Goal: Navigation & Orientation: Understand site structure

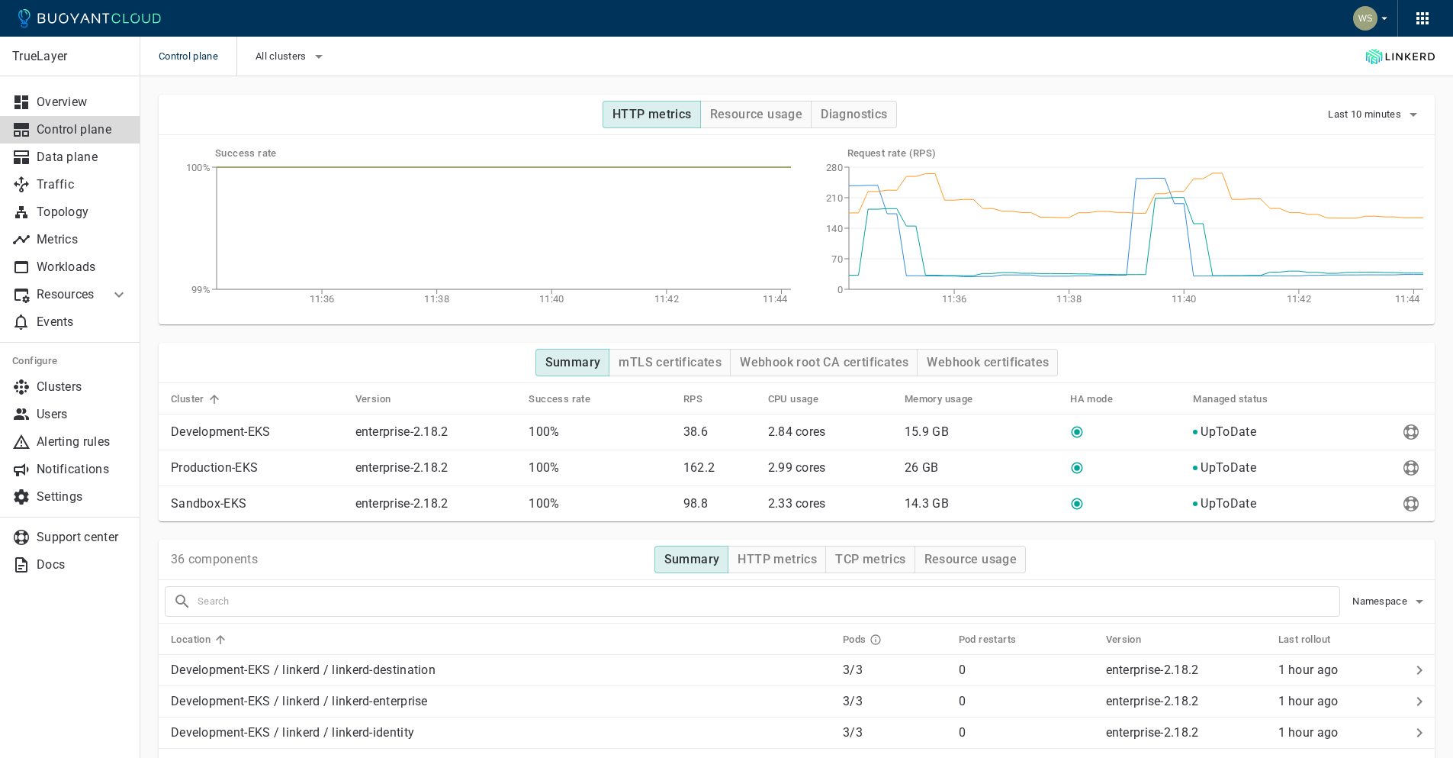
click at [60, 26] on icon at bounding box center [89, 18] width 143 height 18
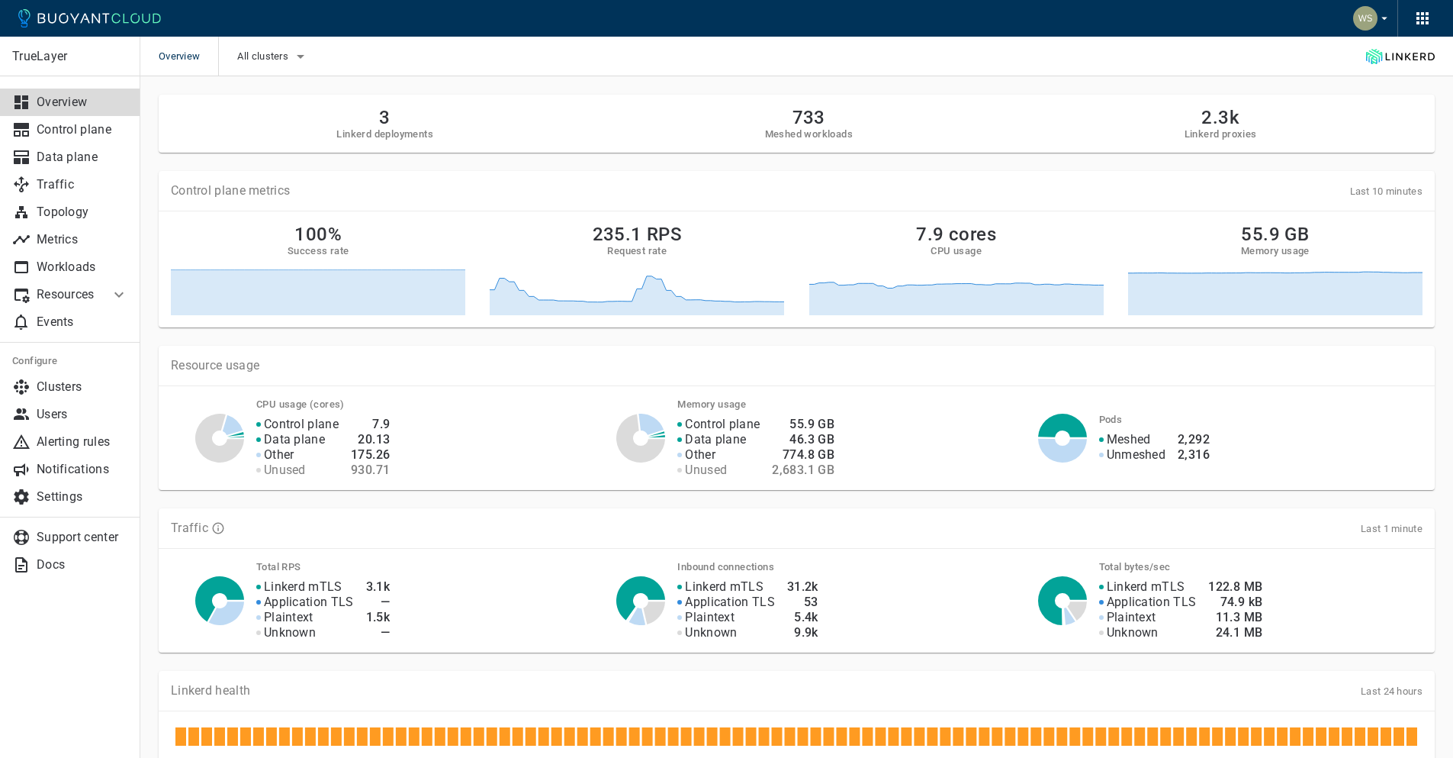
click at [113, 291] on icon at bounding box center [119, 294] width 18 height 18
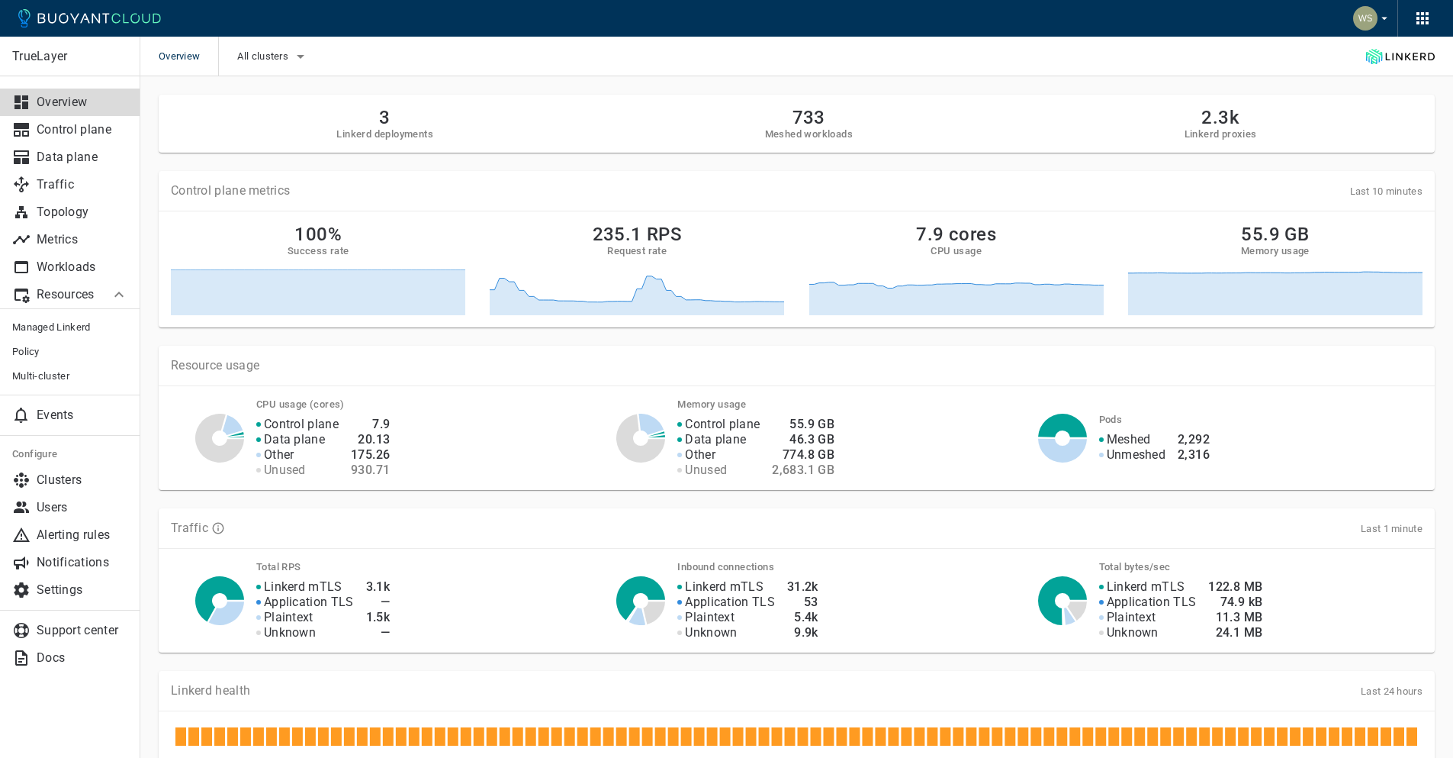
drag, startPoint x: 113, startPoint y: 291, endPoint x: 148, endPoint y: 351, distance: 69.7
click at [32, 350] on span "Policy" at bounding box center [70, 352] width 116 height 12
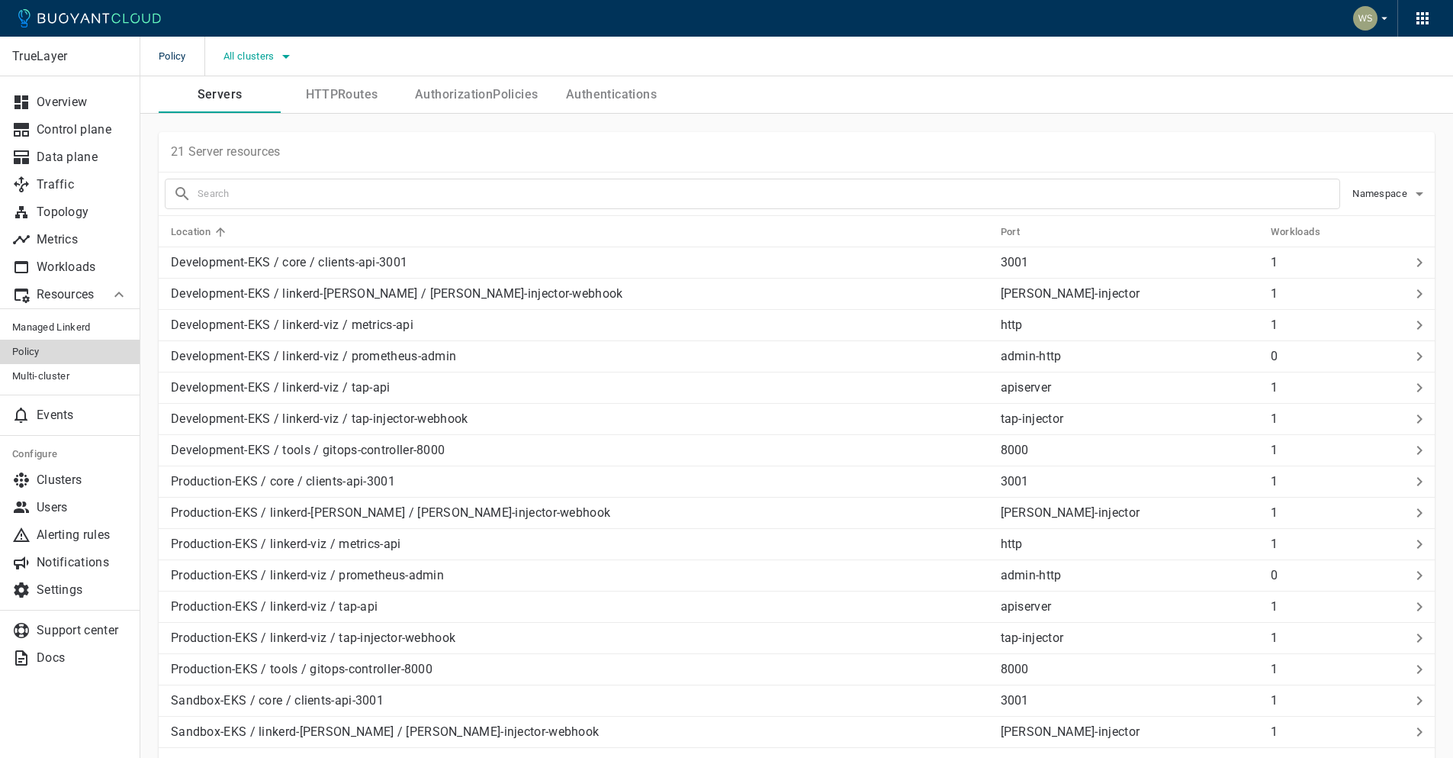
click at [269, 53] on span "All clusters" at bounding box center [251, 56] width 54 height 12
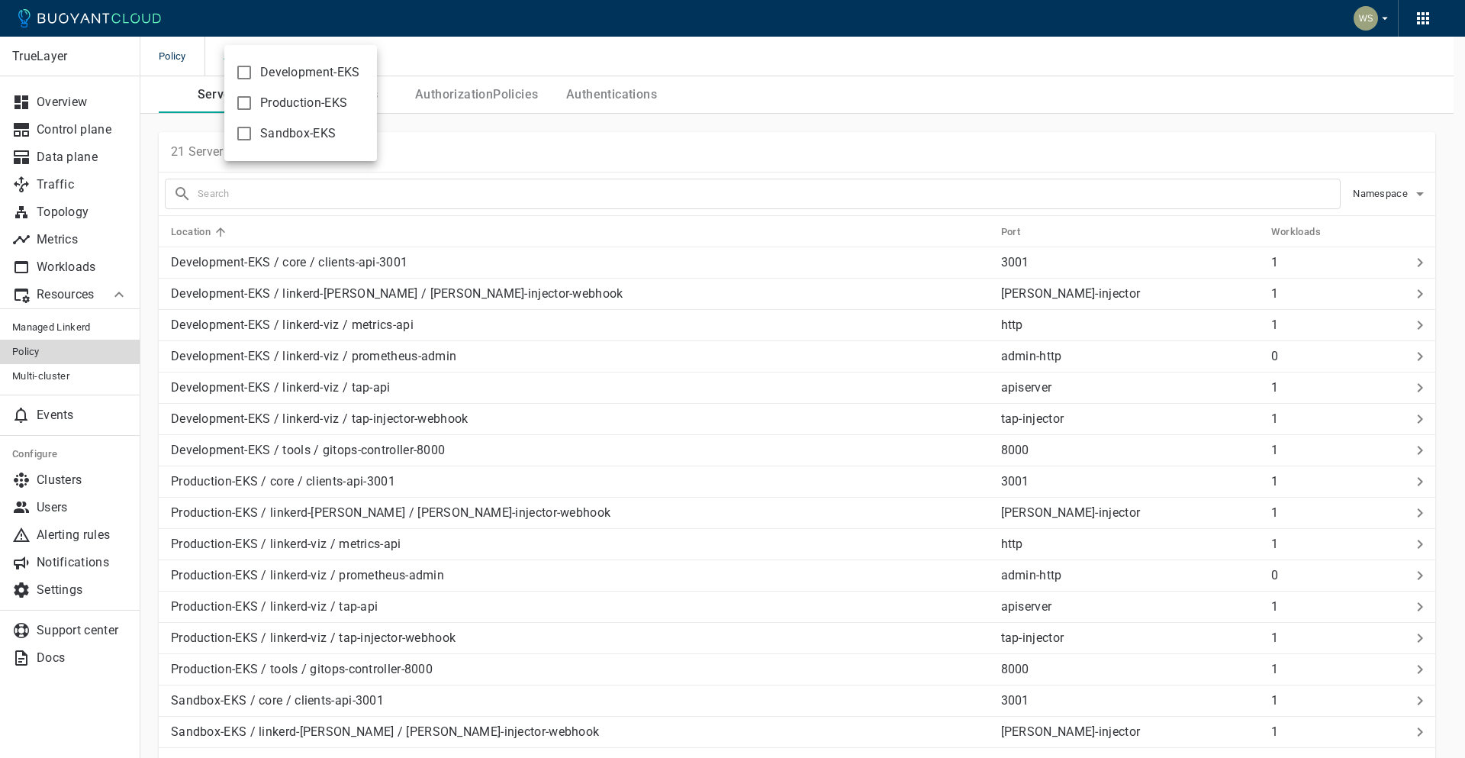
click at [269, 53] on div "Development-EKS Production-EKS Sandbox-EKS" at bounding box center [300, 103] width 153 height 116
click at [707, 163] on div at bounding box center [732, 379] width 1465 height 758
